Goal: Communication & Community: Answer question/provide support

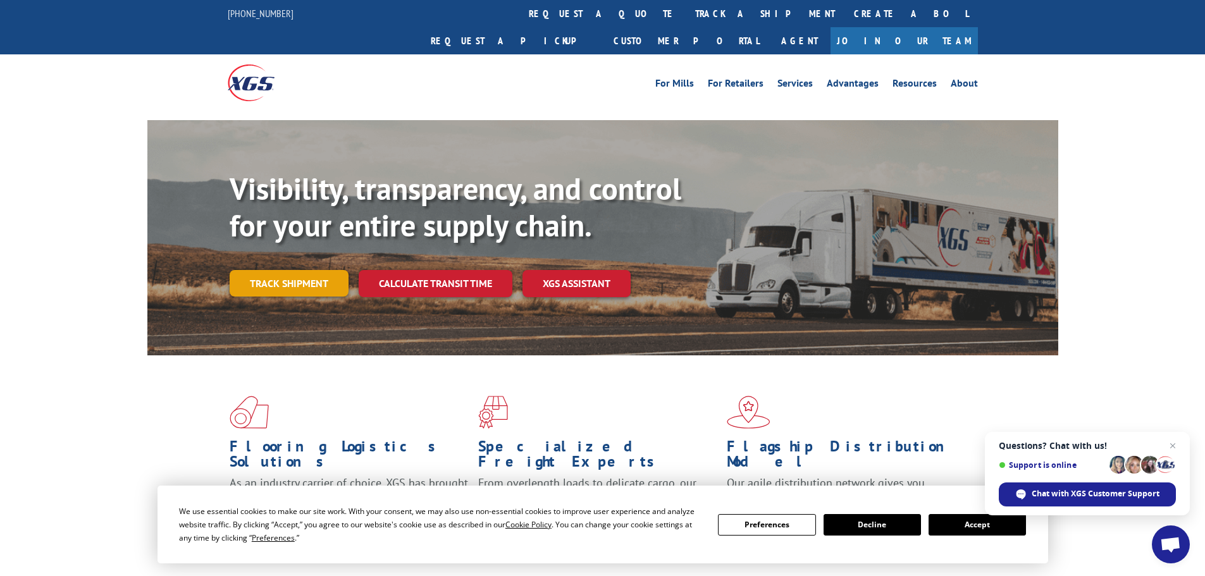
click at [294, 270] on link "Track shipment" at bounding box center [289, 283] width 119 height 27
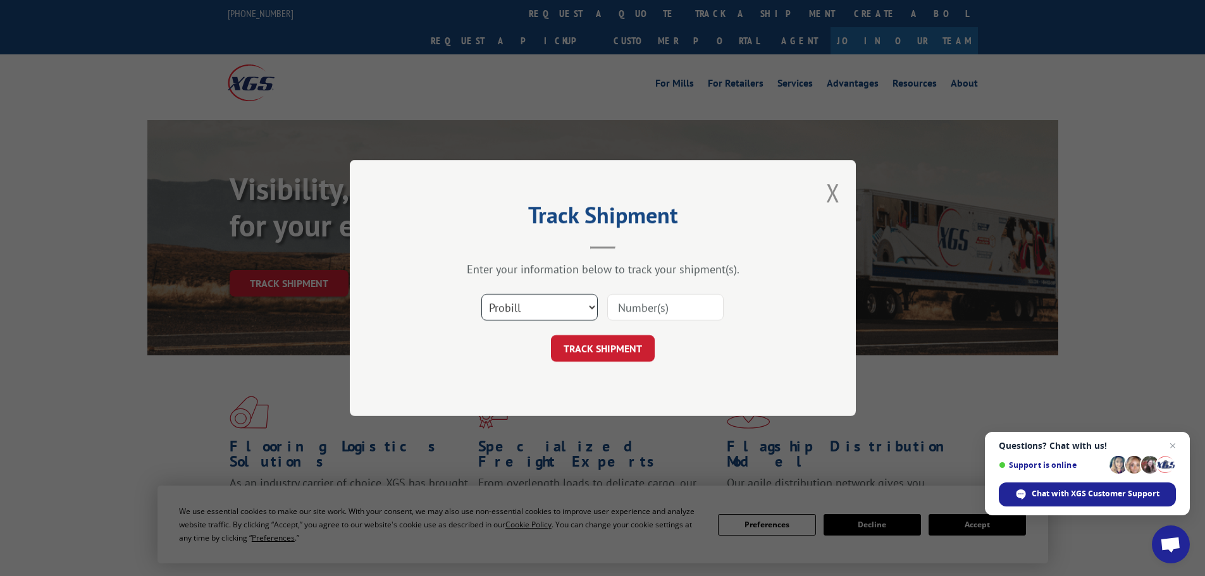
click at [562, 306] on select "Select category... Probill BOL PO" at bounding box center [539, 307] width 116 height 27
click at [659, 304] on input at bounding box center [665, 307] width 116 height 27
paste input "17638391"
type input "17638391"
click button "TRACK SHIPMENT" at bounding box center [603, 348] width 104 height 27
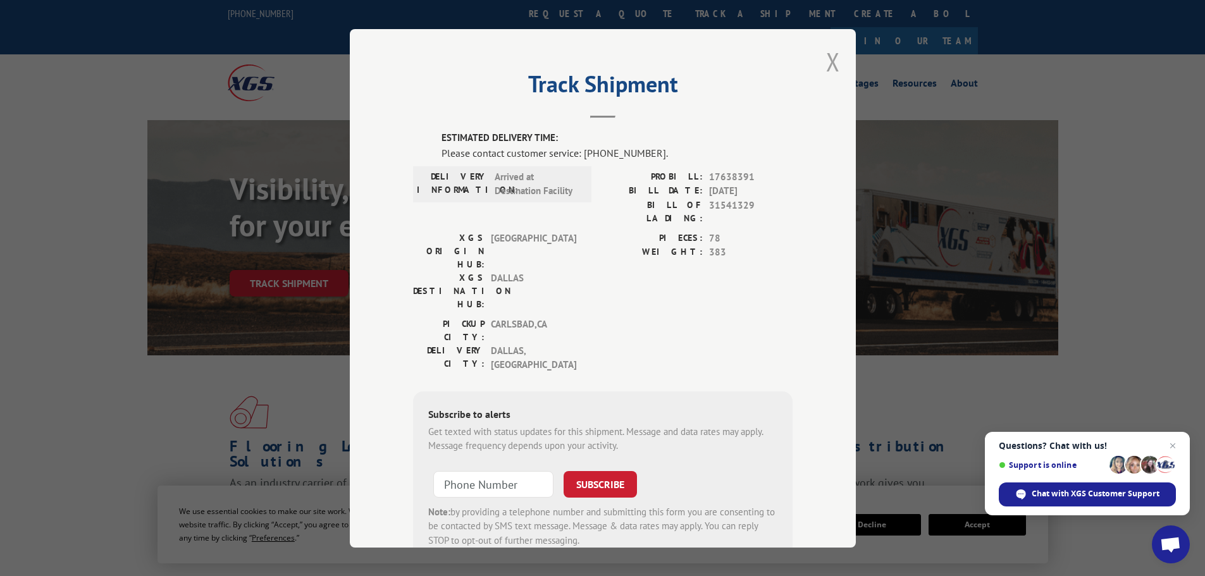
drag, startPoint x: 827, startPoint y: 55, endPoint x: 804, endPoint y: 71, distance: 27.7
click at [827, 56] on button "Close modal" at bounding box center [833, 62] width 14 height 34
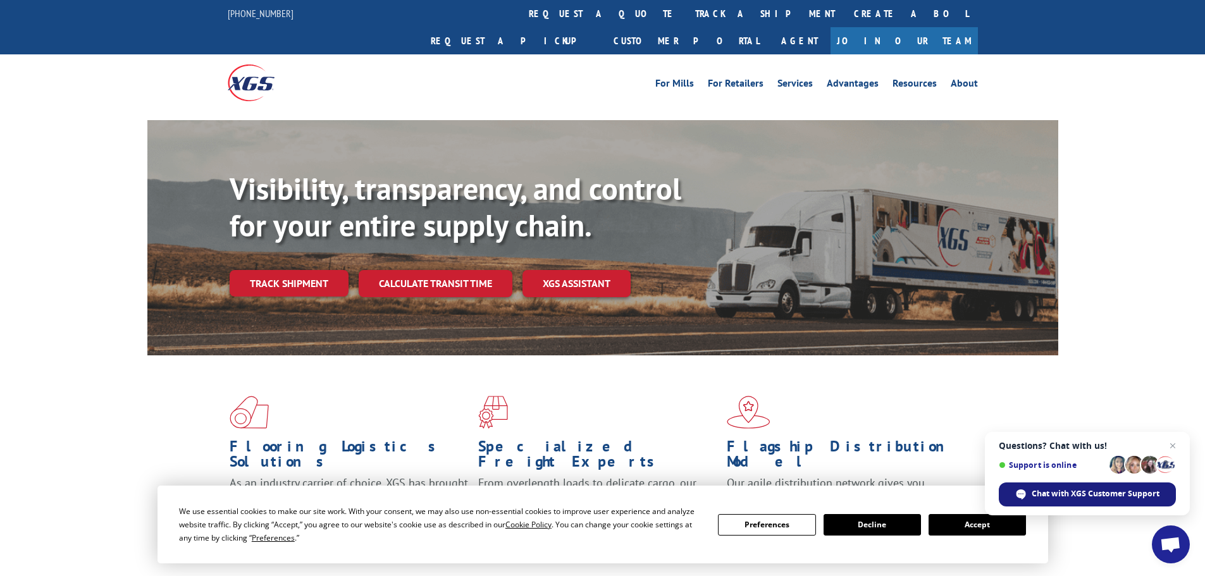
click at [1078, 495] on span "Chat with XGS Customer Support" at bounding box center [1096, 493] width 128 height 11
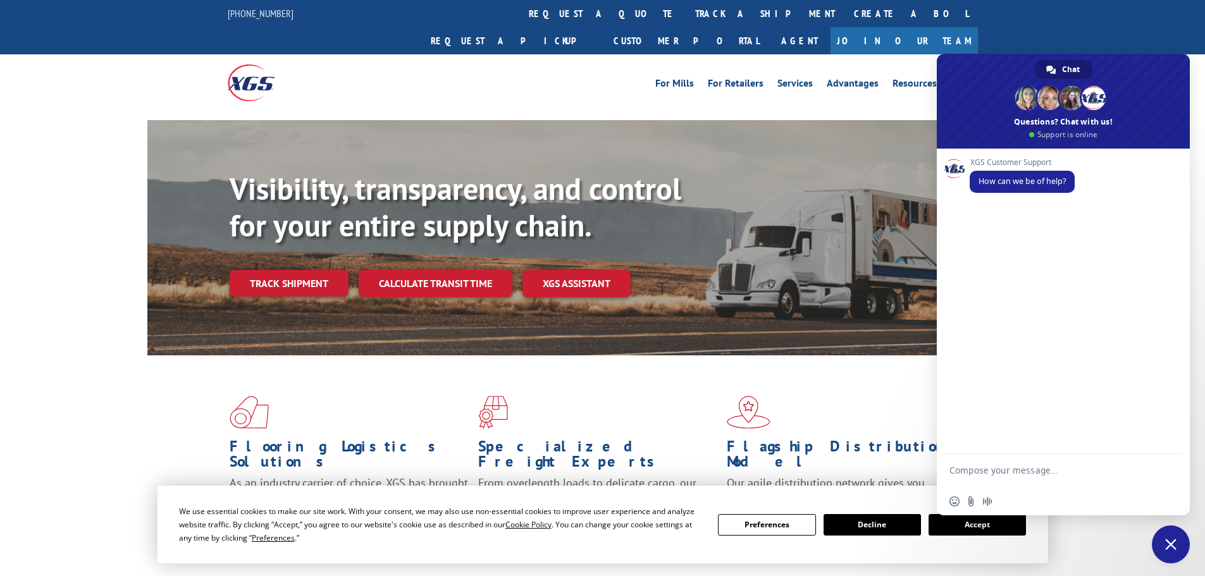
click at [1017, 472] on textarea "Compose your message..." at bounding box center [1049, 476] width 200 height 23
type textarea "I need a"
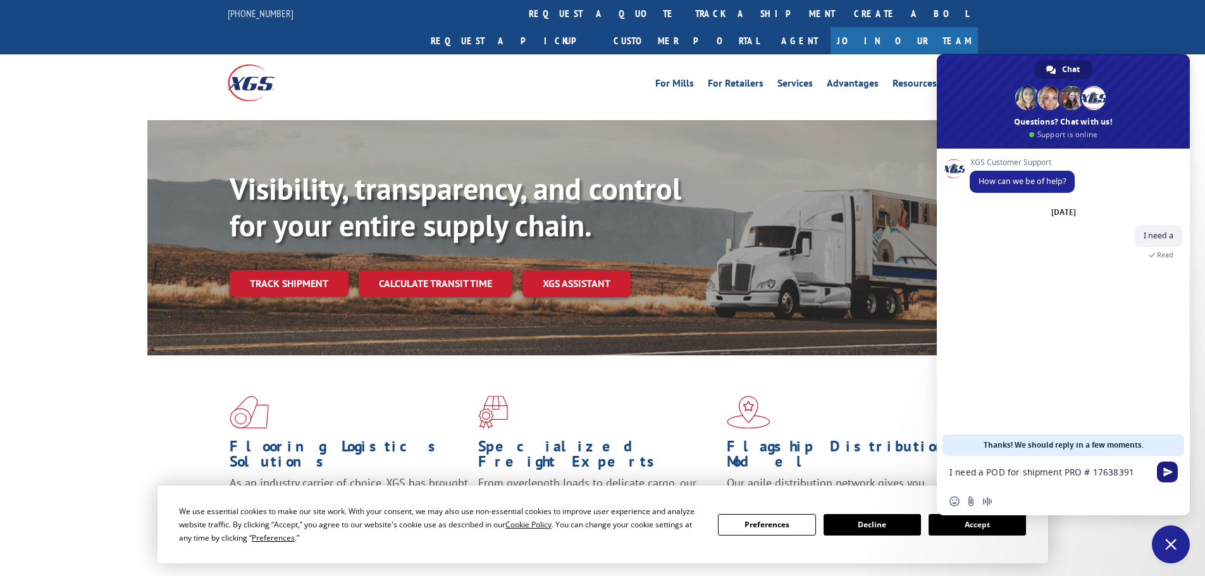
type textarea "I need a POD for shipment PRO # 17638391"
click at [1162, 466] on span "Send" at bounding box center [1167, 472] width 21 height 21
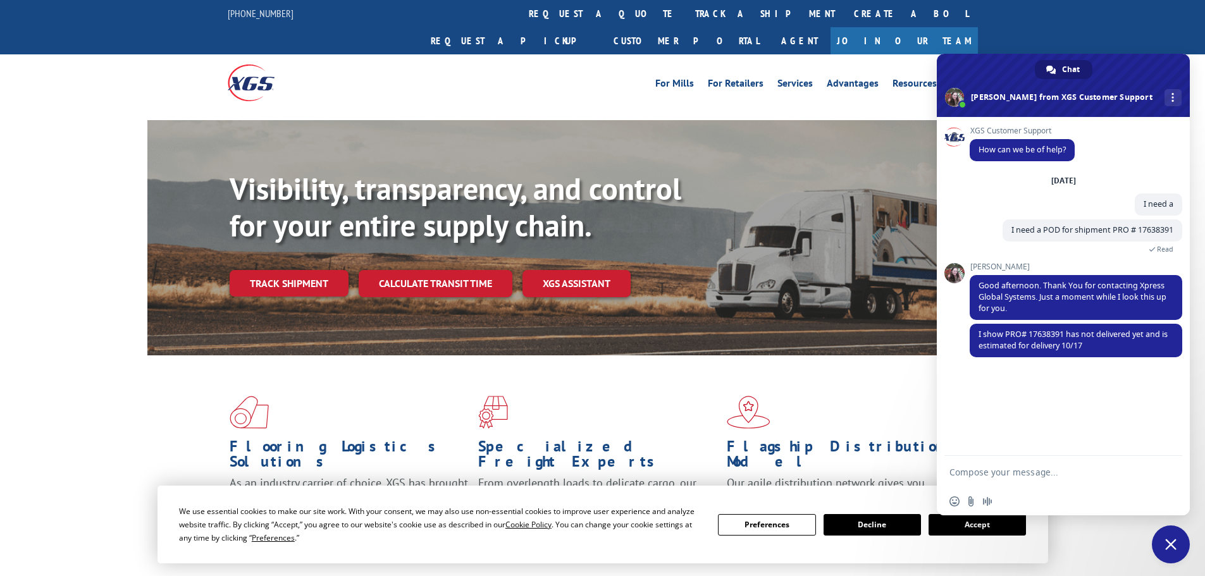
click at [1041, 473] on textarea "Compose your message..." at bounding box center [1049, 472] width 200 height 11
type textarea "Ok, It picked up on 10/3"
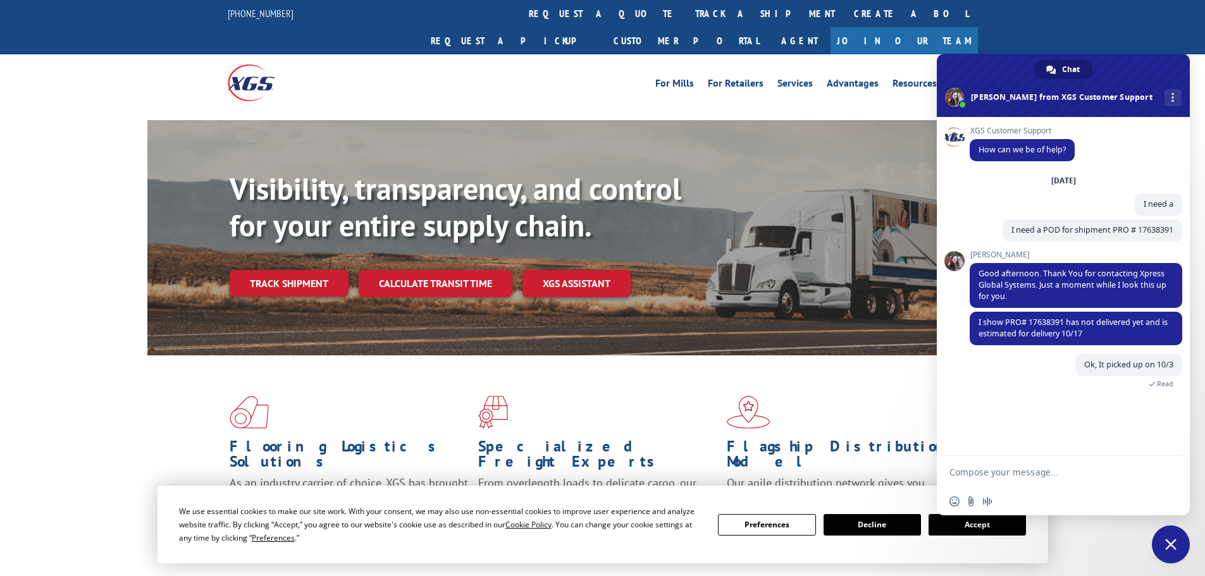
click at [281, 270] on link "Track shipment" at bounding box center [289, 283] width 119 height 27
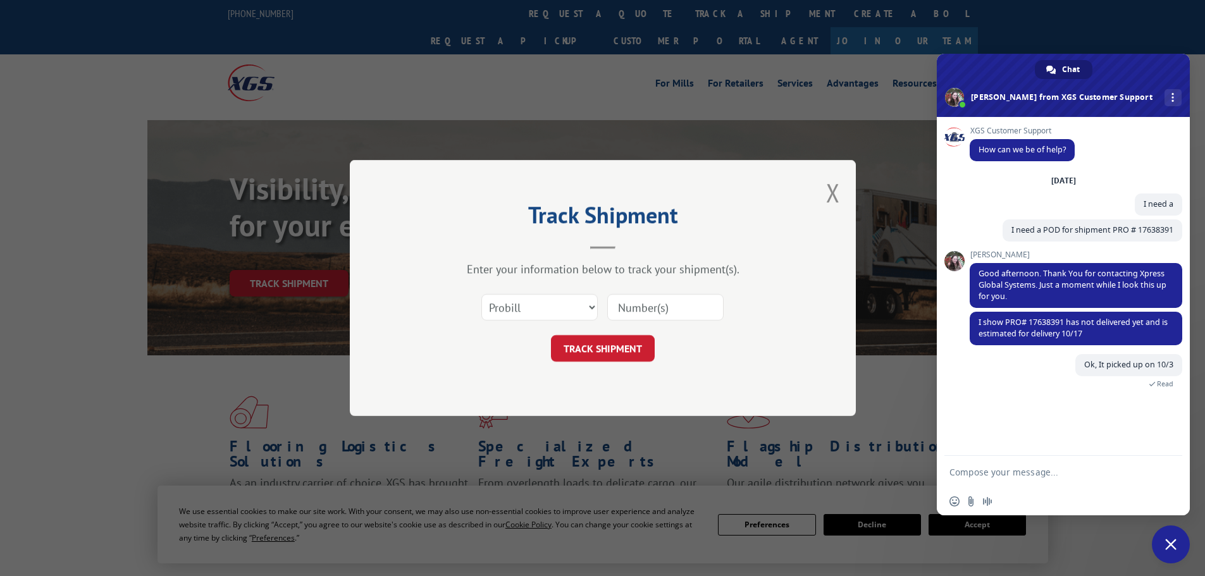
paste input "17638391"
type input "17638391"
click at [617, 348] on button "TRACK SHIPMENT" at bounding box center [603, 348] width 104 height 27
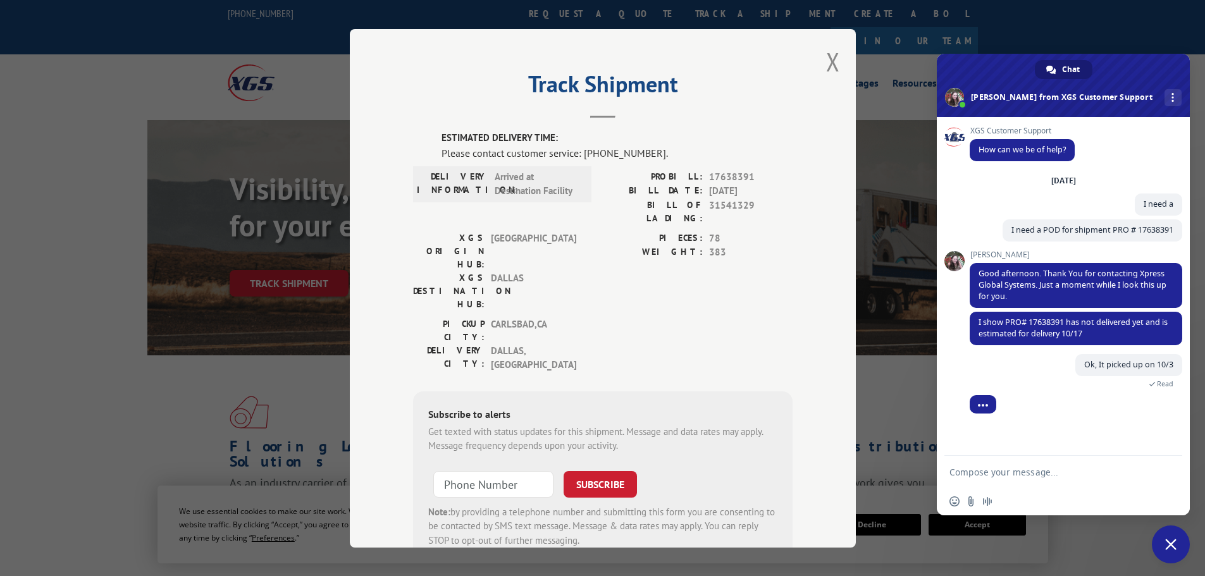
click at [1023, 468] on textarea "Compose your message..." at bounding box center [1049, 472] width 200 height 11
type textarea "When I track it in your system it tells me that I need to call Customer service…"
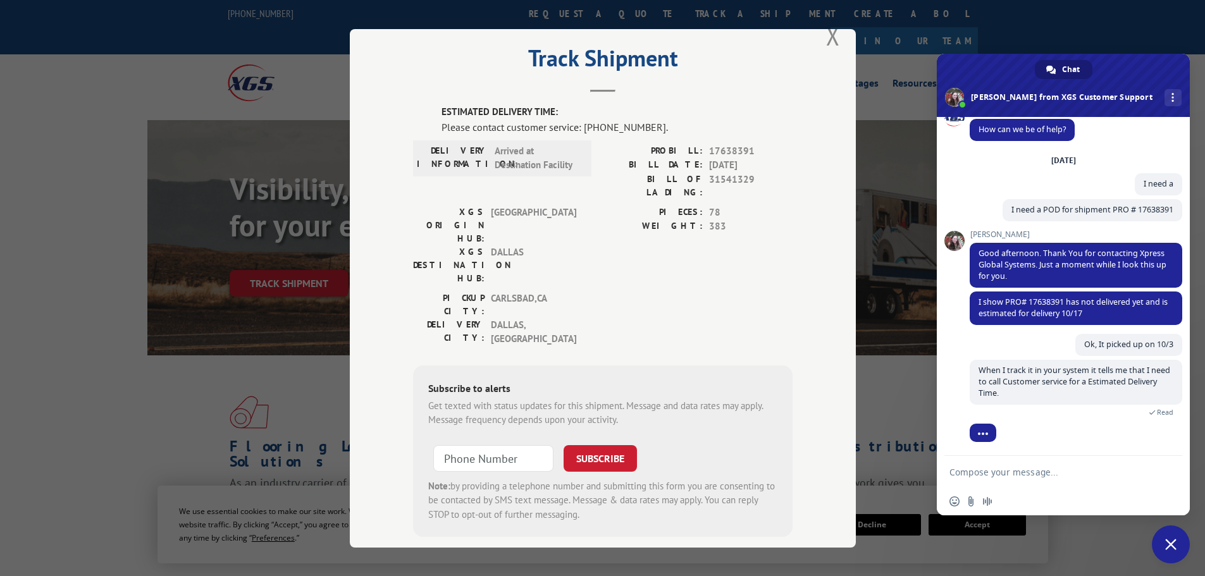
click at [831, 39] on button "Close modal" at bounding box center [833, 36] width 14 height 34
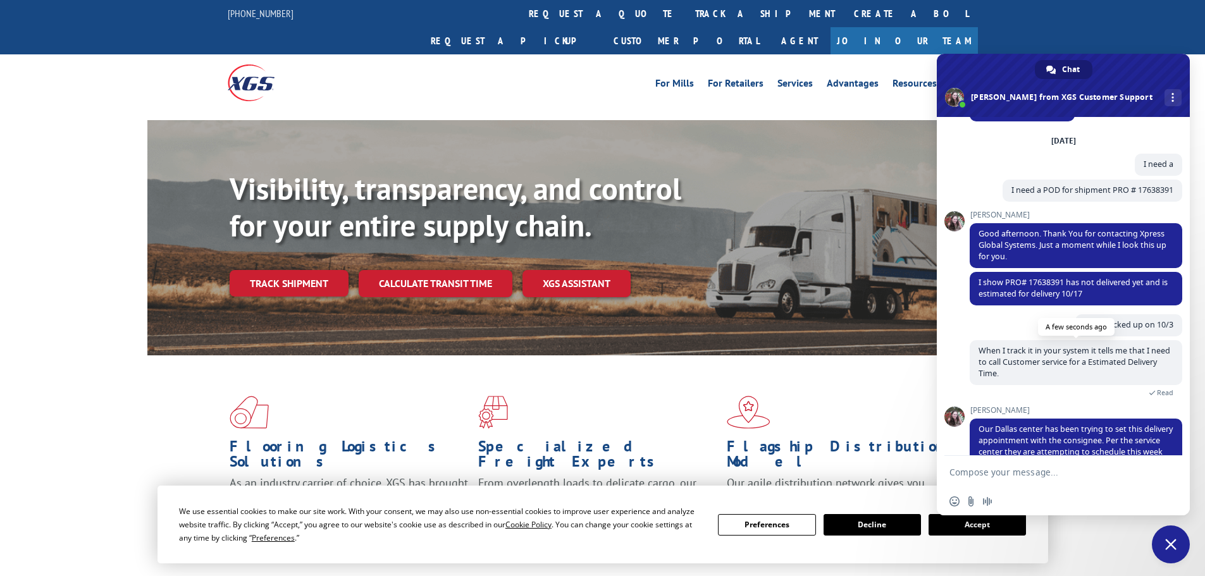
scroll to position [85, 0]
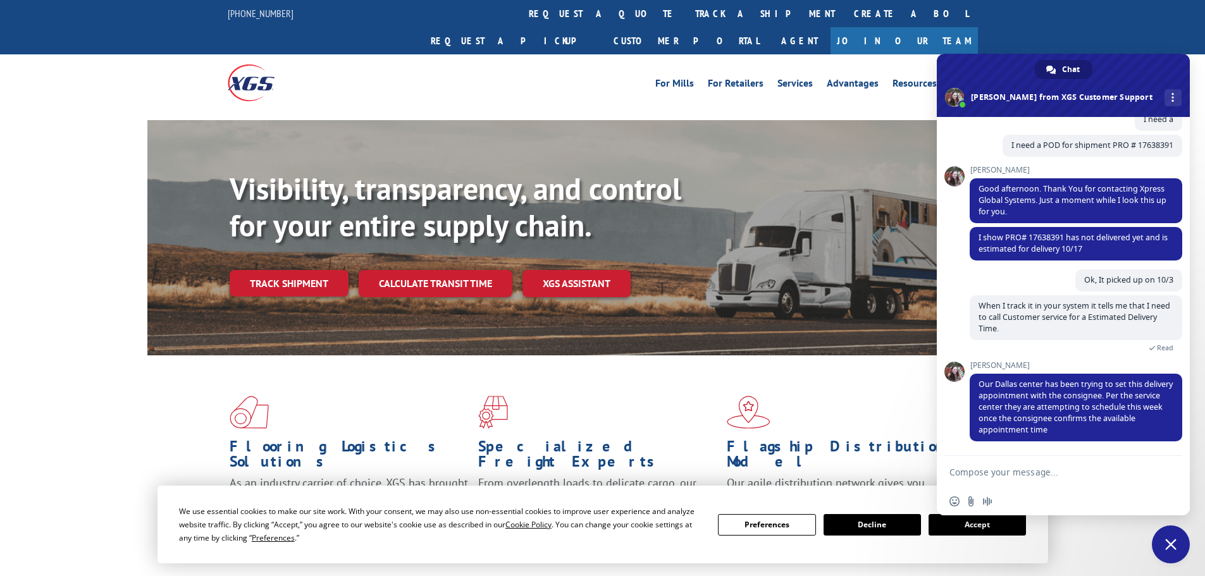
click at [1013, 474] on textarea "Compose your message..." at bounding box center [1049, 472] width 200 height 11
type textarea "Can you confirm that an appointment has been set for 10/17?"
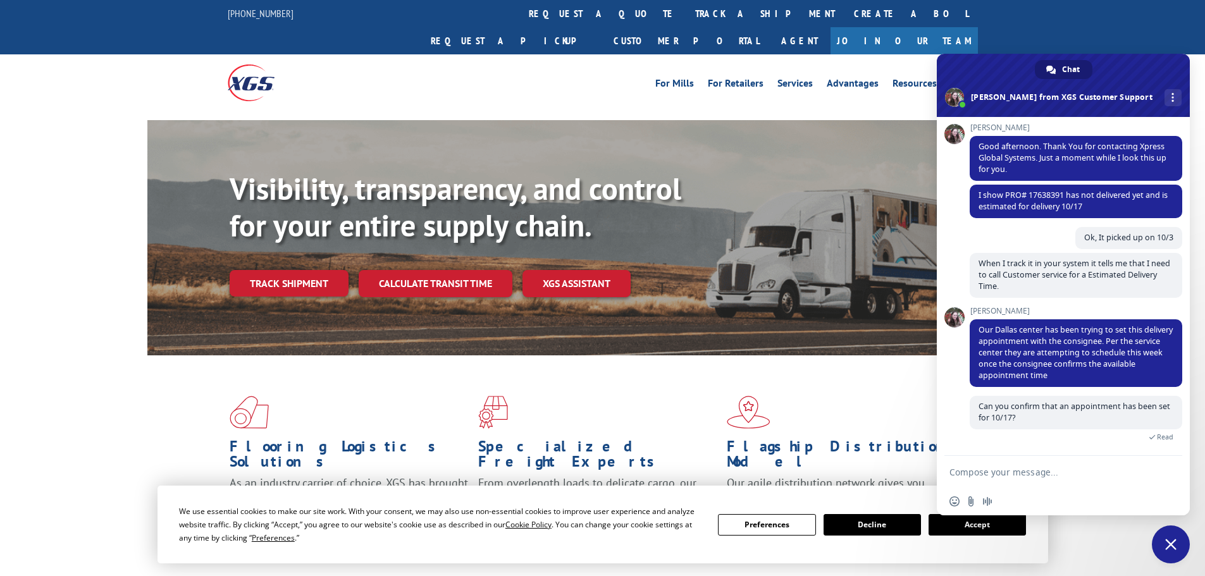
scroll to position [152, 0]
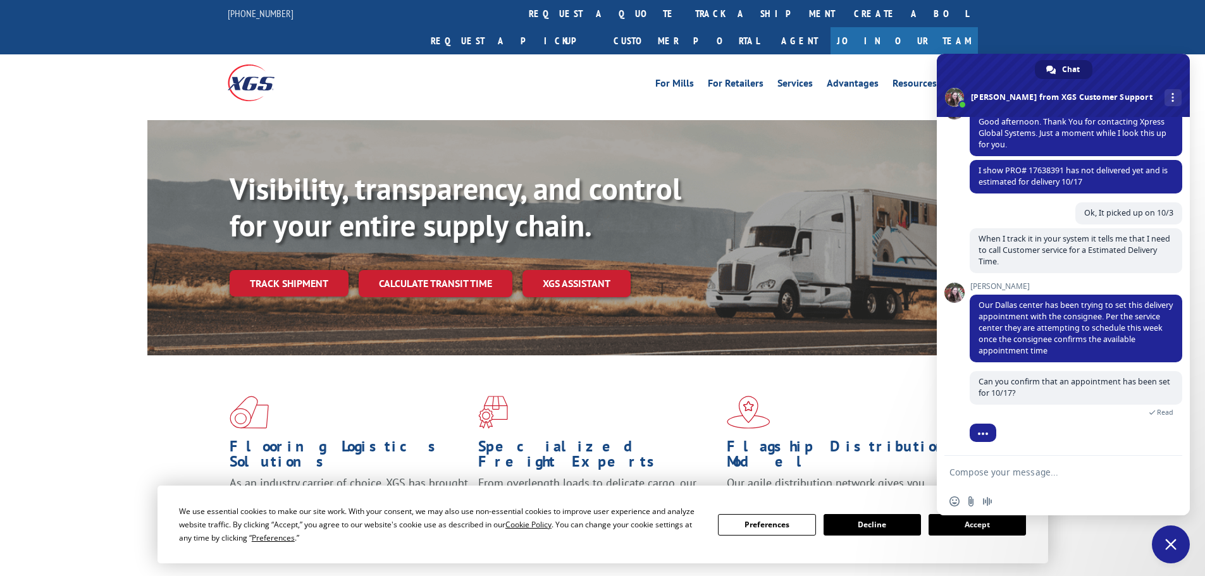
click at [973, 528] on button "Accept" at bounding box center [977, 525] width 97 height 22
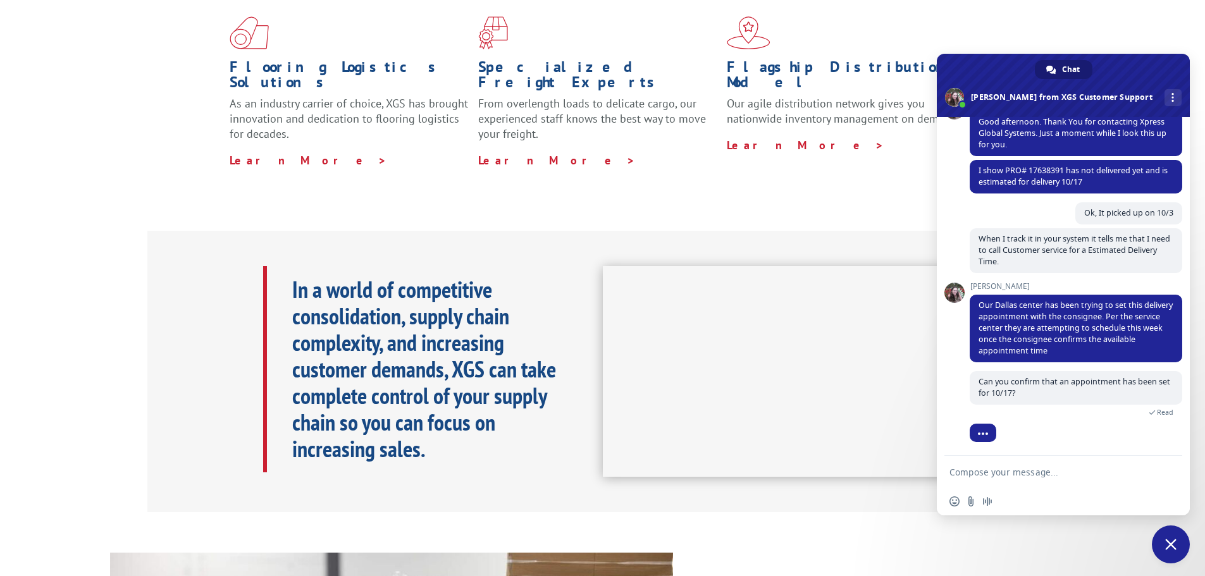
scroll to position [0, 0]
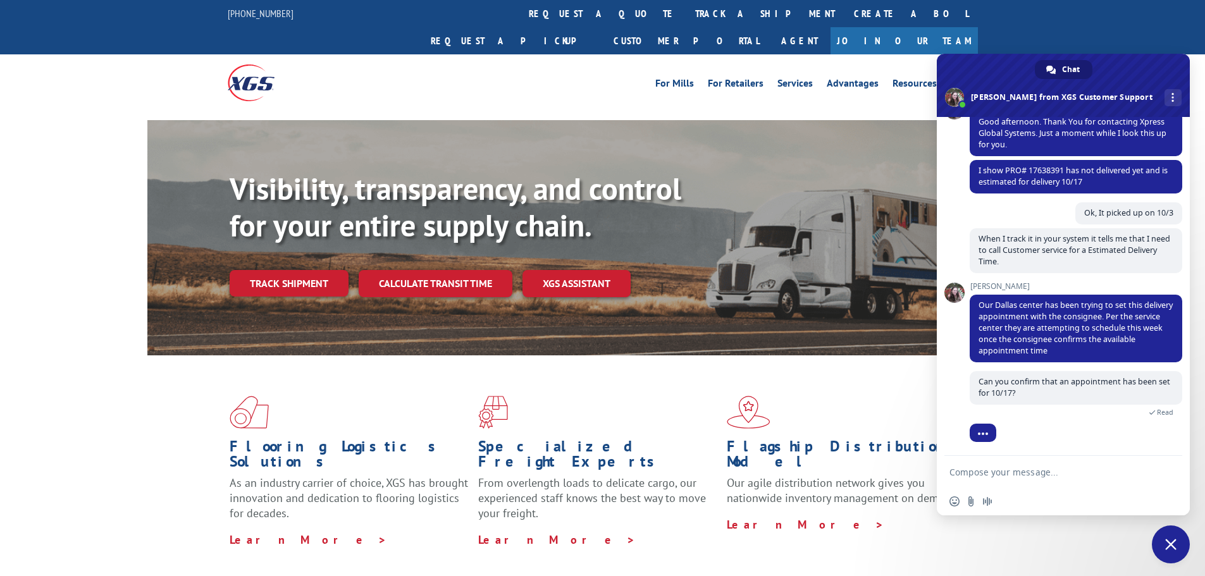
click at [997, 473] on textarea "Compose your message..." at bounding box center [1049, 472] width 200 height 11
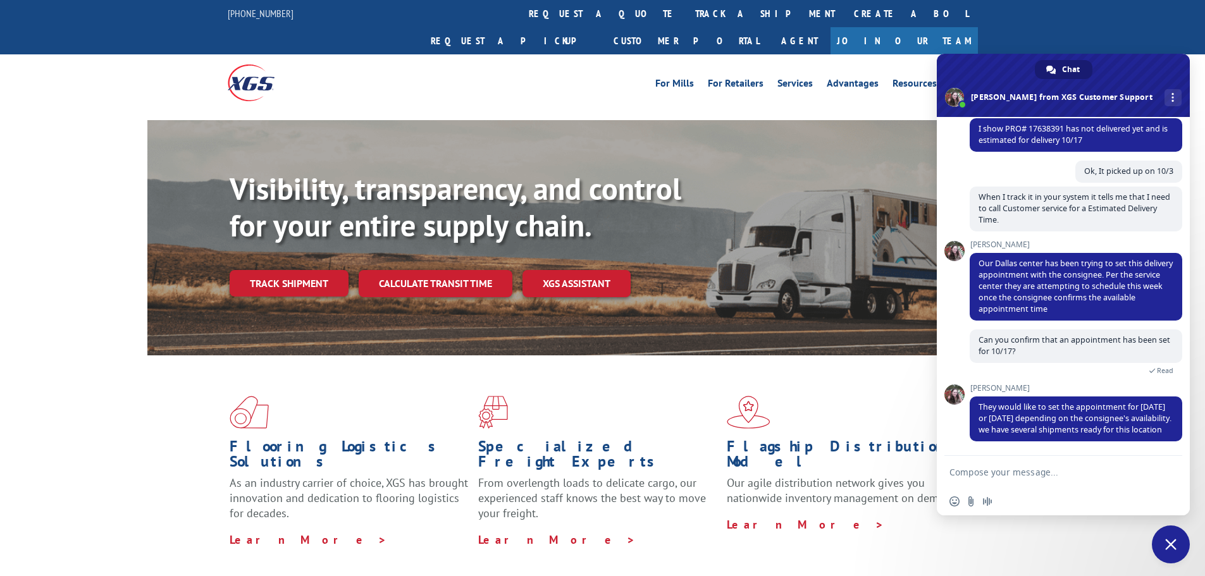
paste textarea "Email [DOMAIN_NAME][EMAIL_ADDRESS][DOMAIN_NAME] for an appointment and include …"
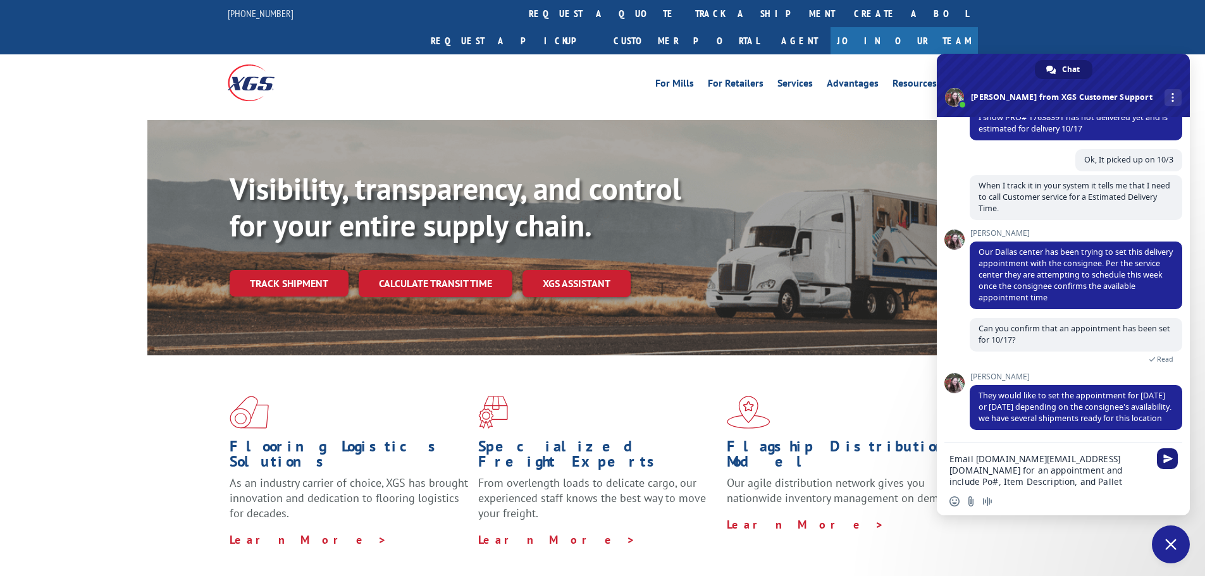
type textarea "Email [DOMAIN_NAME][EMAIL_ADDRESS][DOMAIN_NAME] for an appointment and include …"
click at [1171, 461] on span "Send" at bounding box center [1167, 458] width 9 height 9
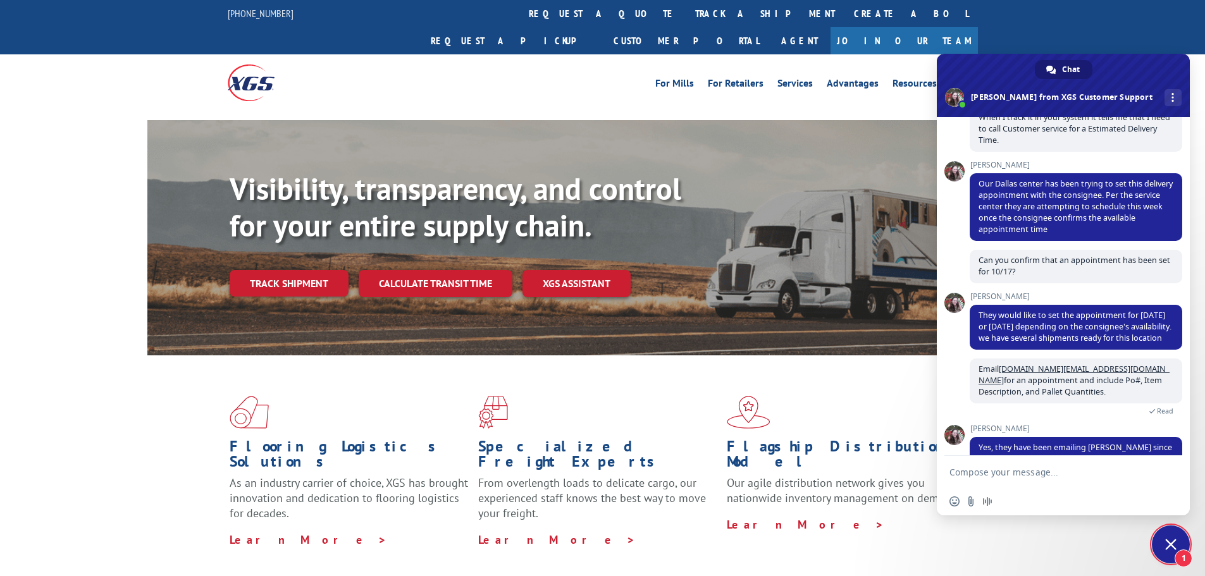
scroll to position [314, 0]
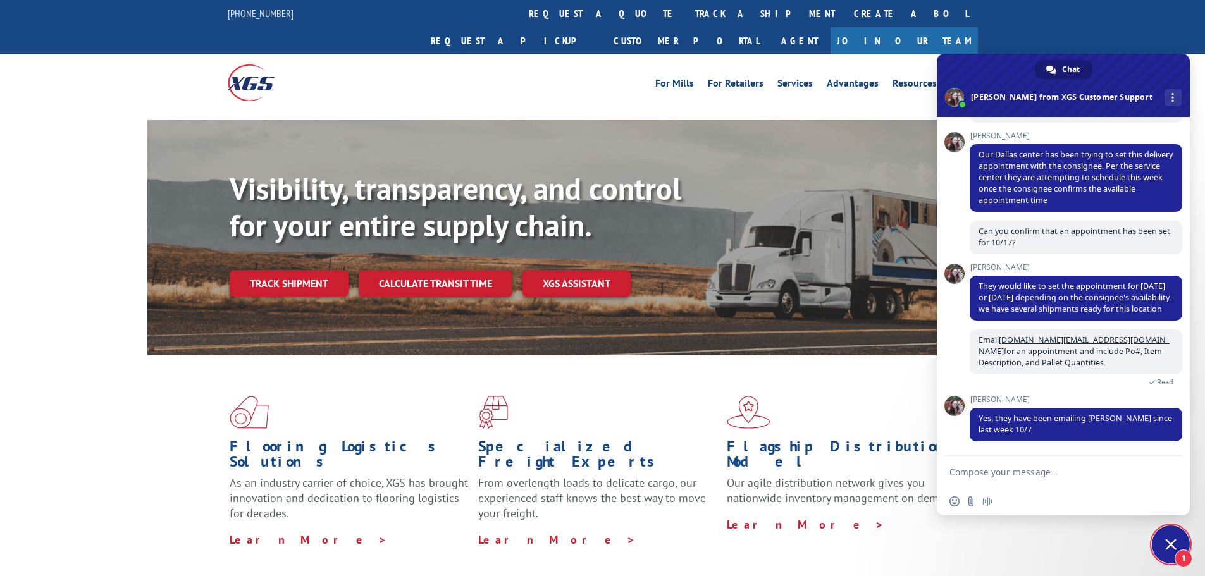
click at [979, 475] on textarea "Compose your message..." at bounding box center [1049, 472] width 200 height 11
click at [989, 472] on textarea "Thank youfor your help." at bounding box center [1049, 472] width 200 height 11
type textarea "Thank youfor your help."
click at [1166, 476] on span "Send" at bounding box center [1167, 471] width 9 height 9
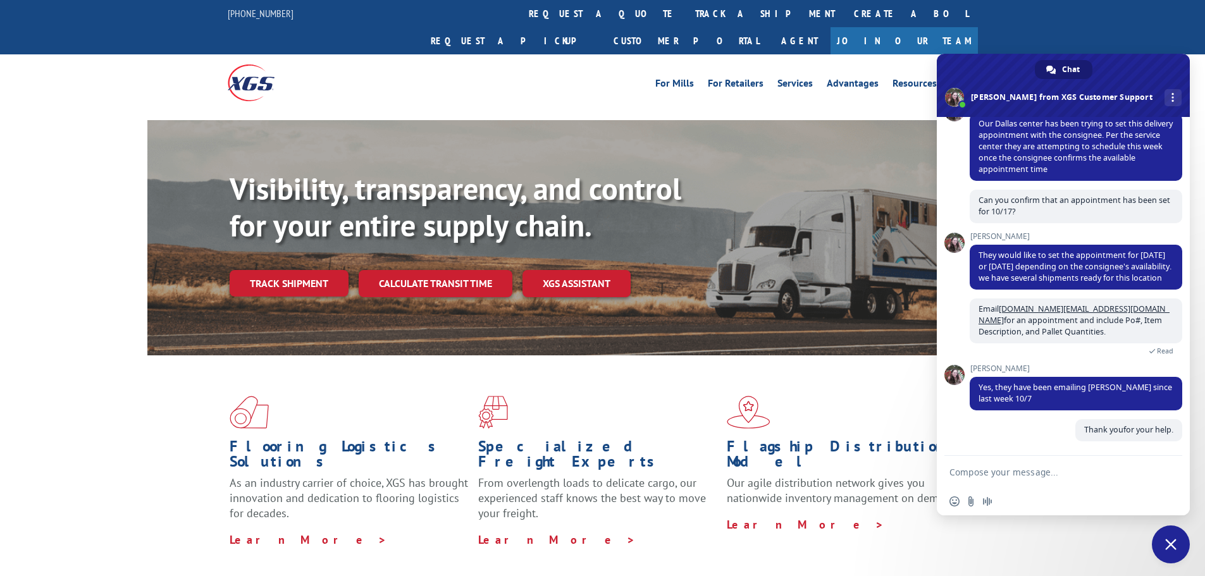
scroll to position [345, 0]
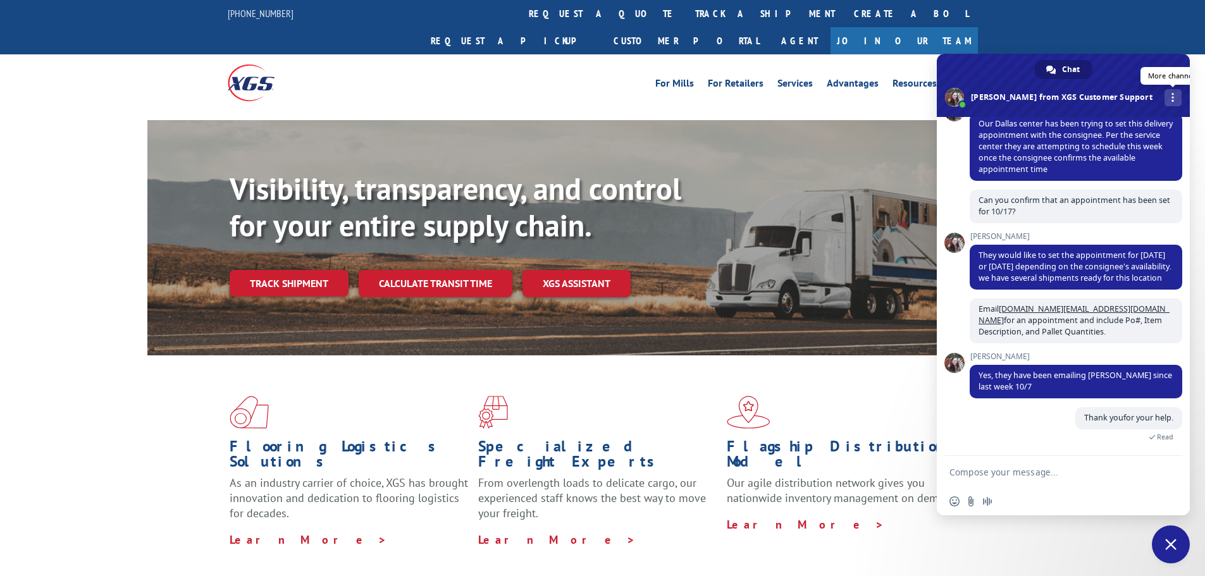
click at [1165, 99] on div "More channels" at bounding box center [1173, 97] width 17 height 17
click at [1159, 446] on div "Thank youfor your help. Just now Read" at bounding box center [1076, 431] width 213 height 48
drag, startPoint x: 1170, startPoint y: 443, endPoint x: 1078, endPoint y: 393, distance: 105.0
click at [950, 333] on div "XGS Customer Support How can we be of help? [DATE] I need a 9 minutes ago I nee…" at bounding box center [1063, 286] width 253 height 339
drag, startPoint x: 1175, startPoint y: 449, endPoint x: 962, endPoint y: 297, distance: 261.2
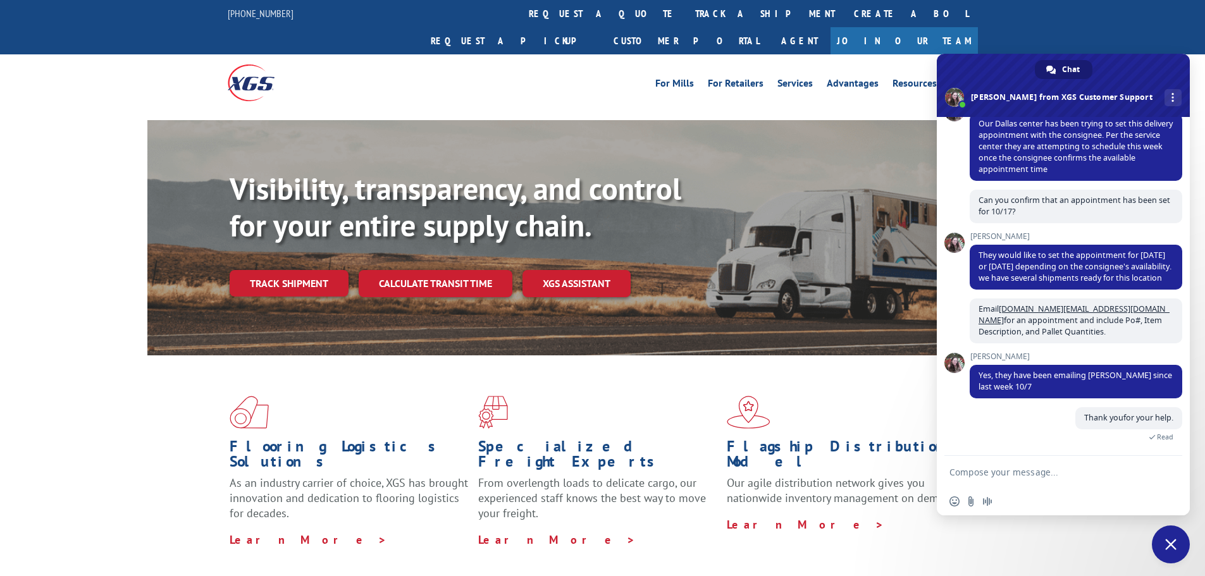
click at [962, 297] on div "XGS Customer Support How can we be of help? [DATE] I need a 10 minutes ago I ne…" at bounding box center [1063, 286] width 253 height 339
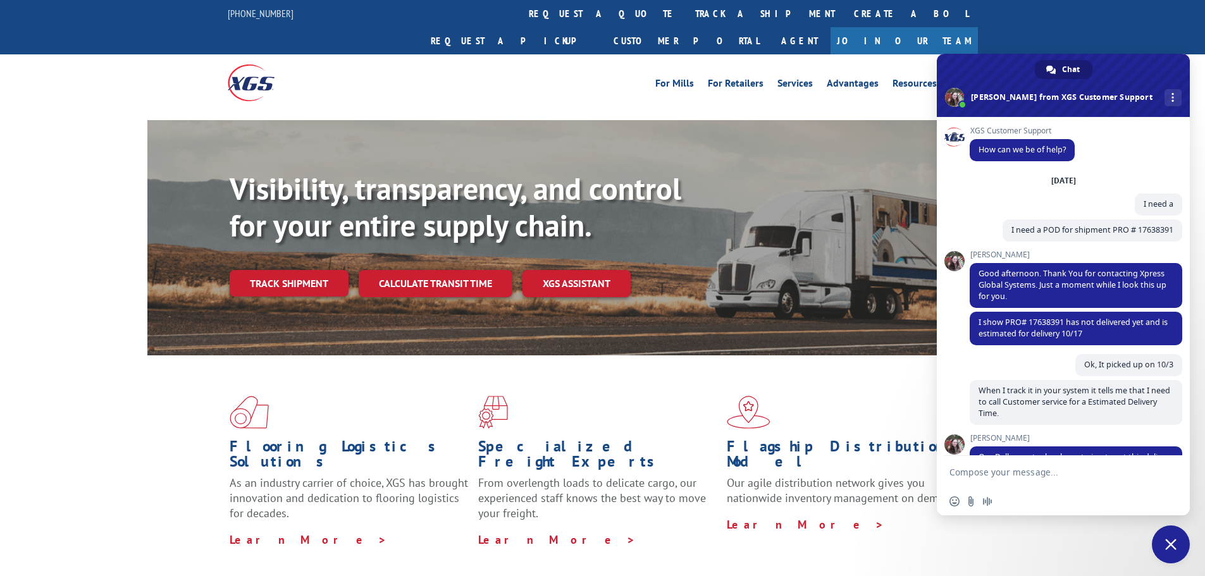
click at [951, 151] on div "XGS Customer Support How can we be of help? [DATE] I need a 10 minutes ago I ne…" at bounding box center [1063, 286] width 253 height 339
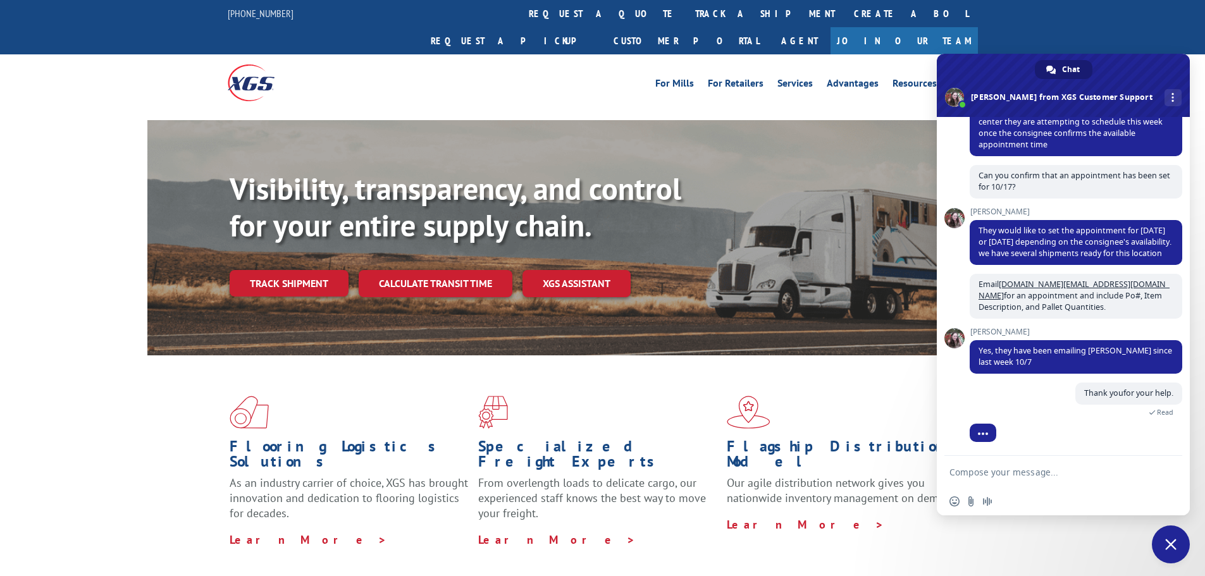
drag, startPoint x: 940, startPoint y: 120, endPoint x: 1209, endPoint y: 537, distance: 496.4
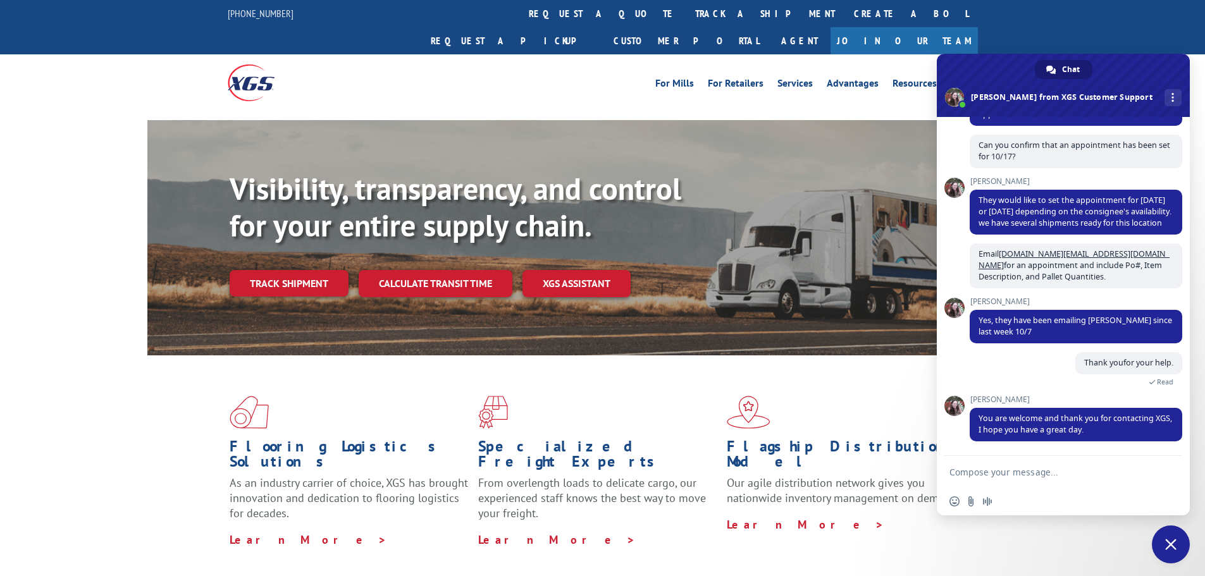
scroll to position [0, 0]
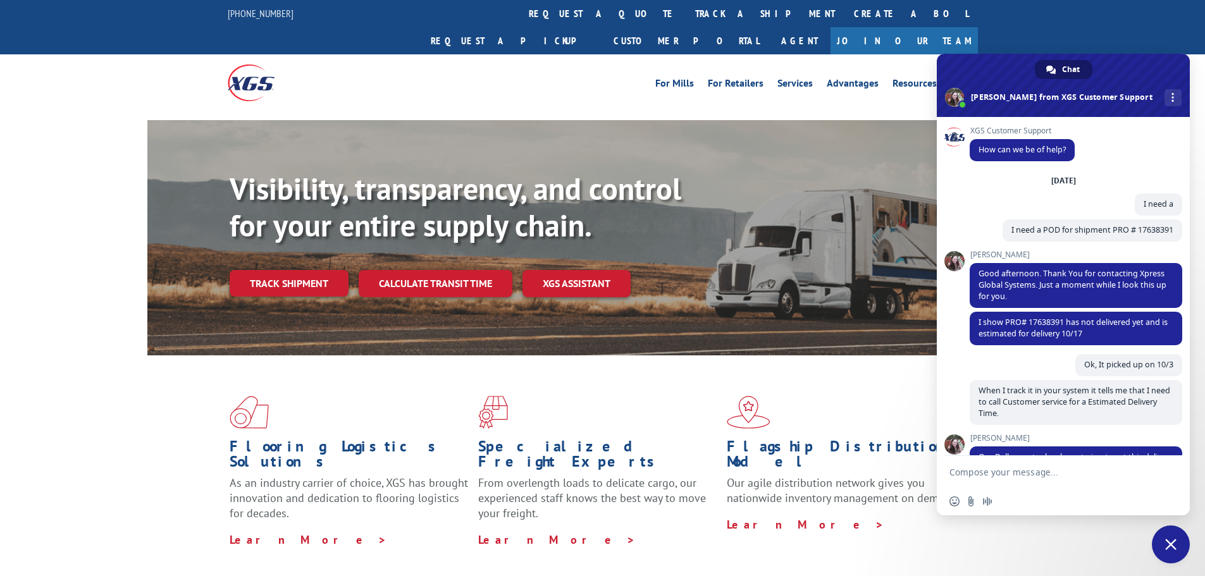
click at [1066, 70] on span "Chat" at bounding box center [1071, 69] width 18 height 19
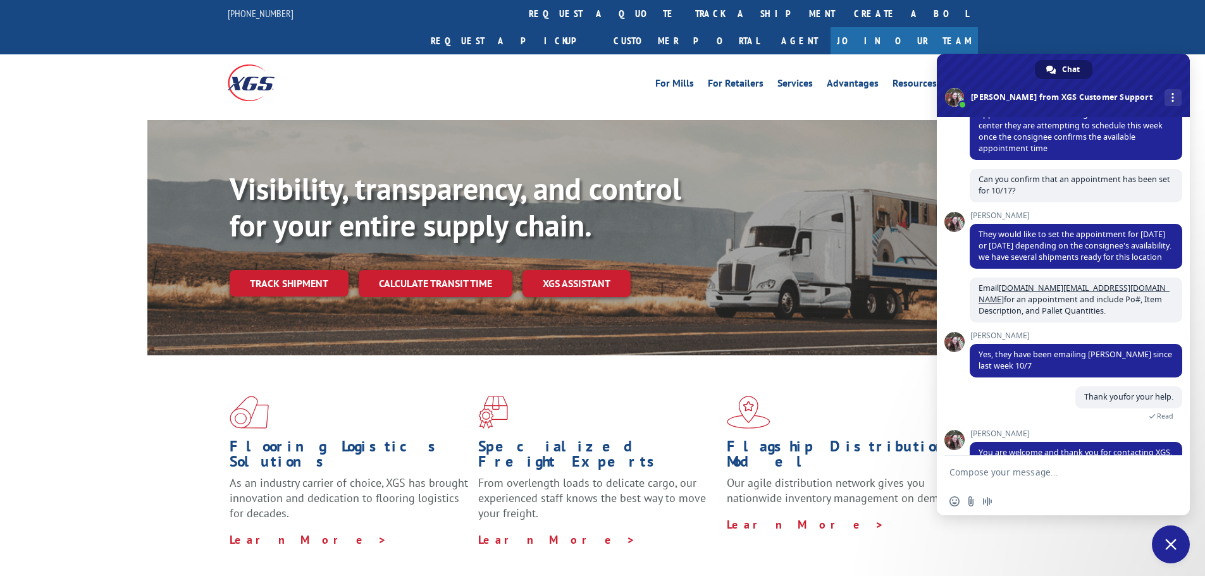
scroll to position [400, 0]
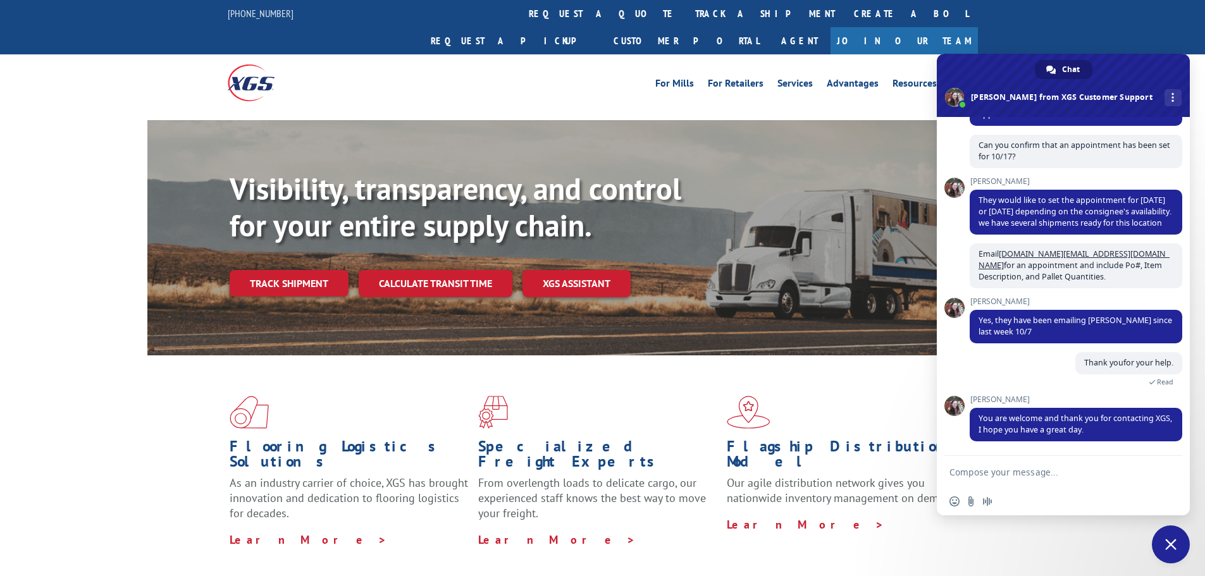
drag, startPoint x: 944, startPoint y: 426, endPoint x: 945, endPoint y: 339, distance: 86.7
click at [944, 339] on div "XGS Customer Support How can we be of help? [DATE] I need a 10 minutes ago I ne…" at bounding box center [1063, 286] width 253 height 339
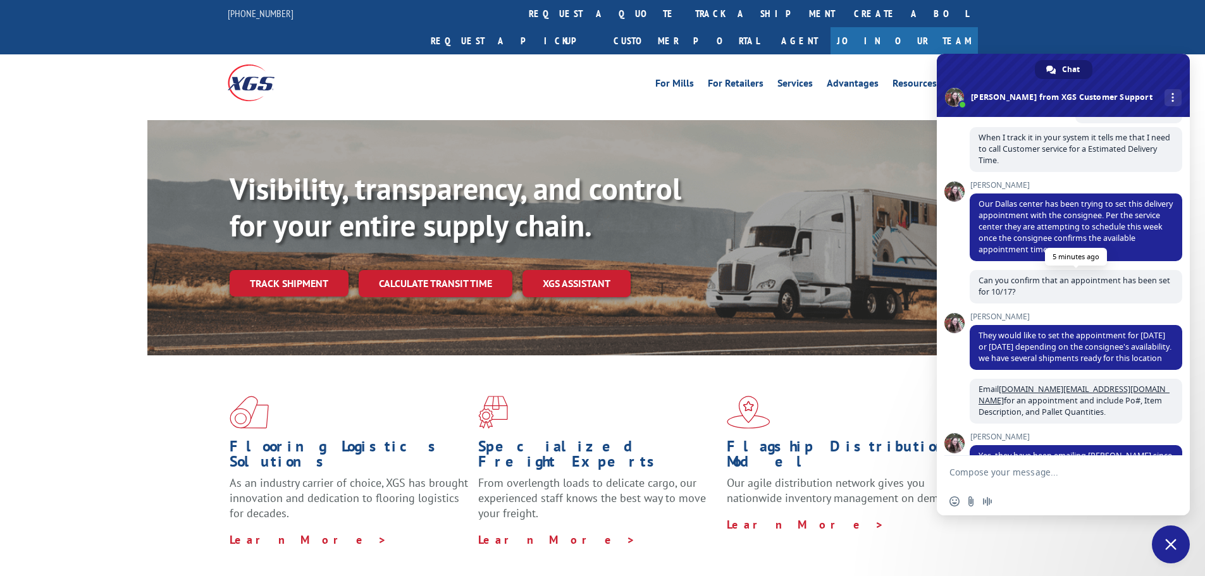
scroll to position [316, 0]
